Goal: Navigation & Orientation: Understand site structure

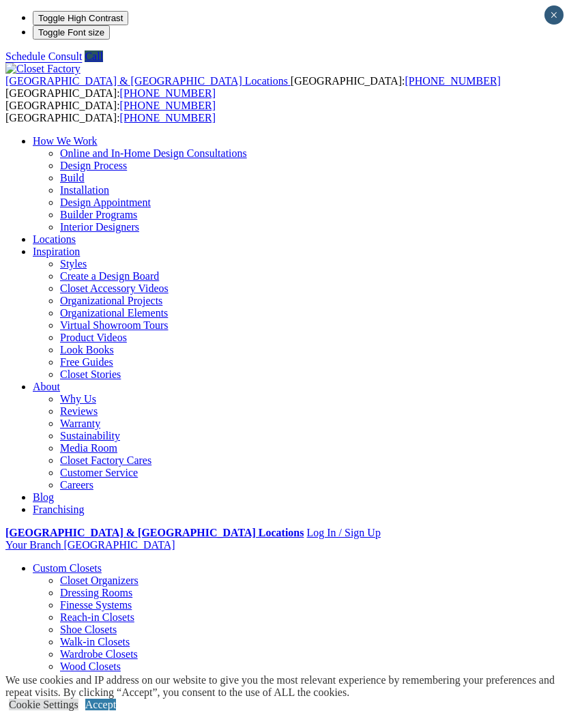
click at [0, 0] on div at bounding box center [0, 0] width 0 height 0
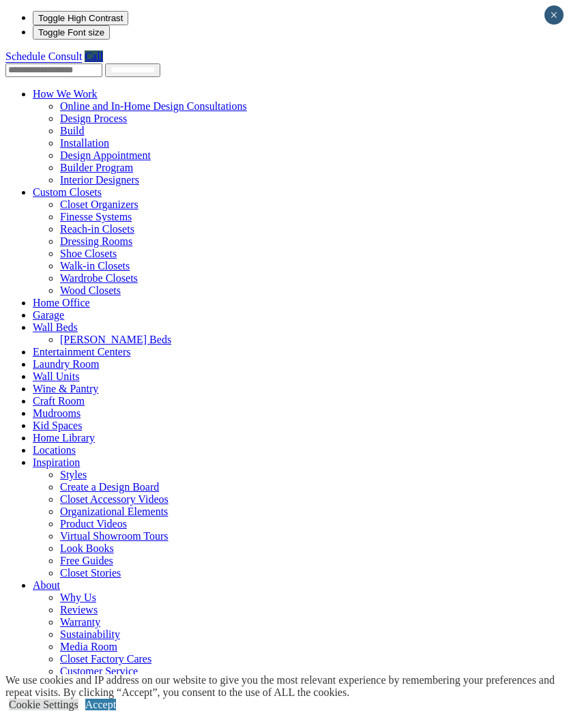
click at [33, 309] on link "Garage" at bounding box center [48, 315] width 31 height 12
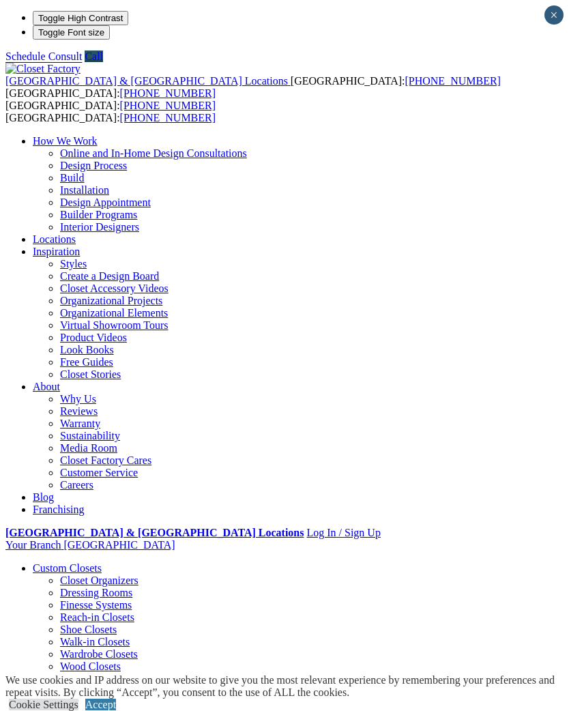
click at [0, 0] on span at bounding box center [0, 0] width 0 height 0
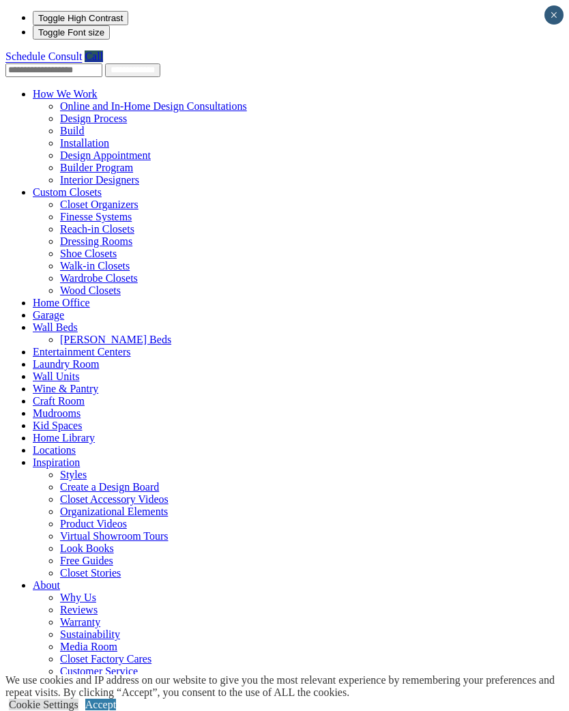
click at [40, 297] on link "Home Office" at bounding box center [61, 303] width 57 height 12
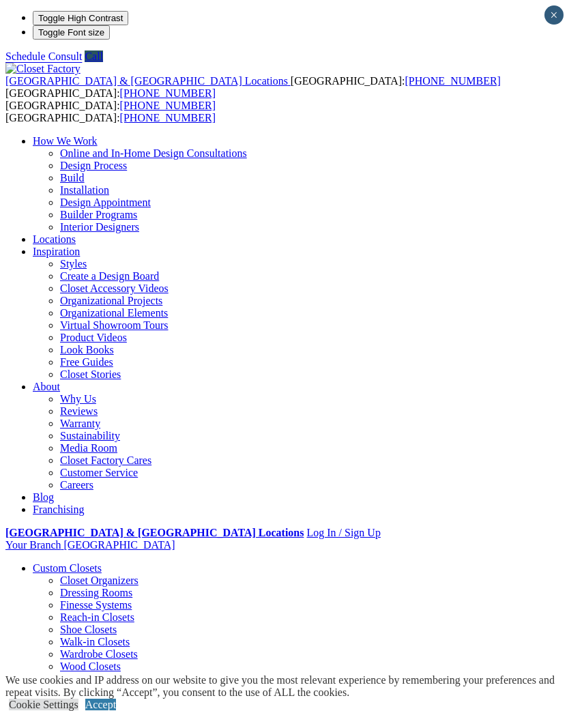
click at [0, 0] on div at bounding box center [0, 0] width 0 height 0
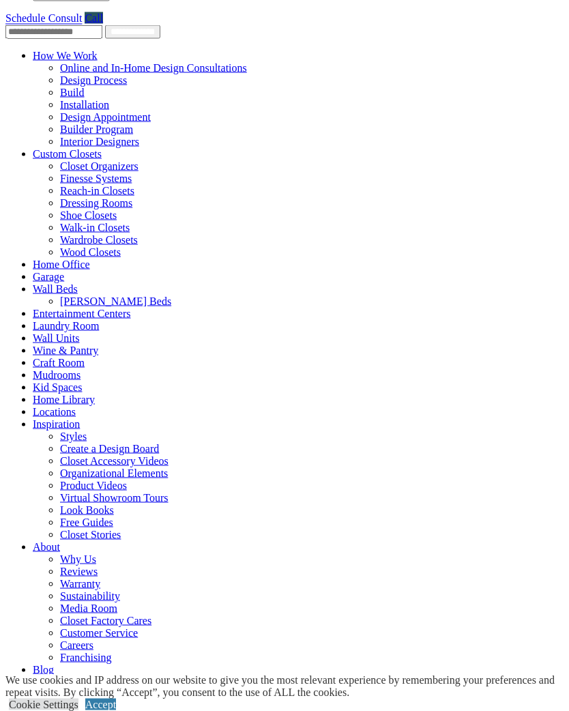
scroll to position [38, 0]
click at [85, 357] on link "Craft Room" at bounding box center [59, 363] width 52 height 12
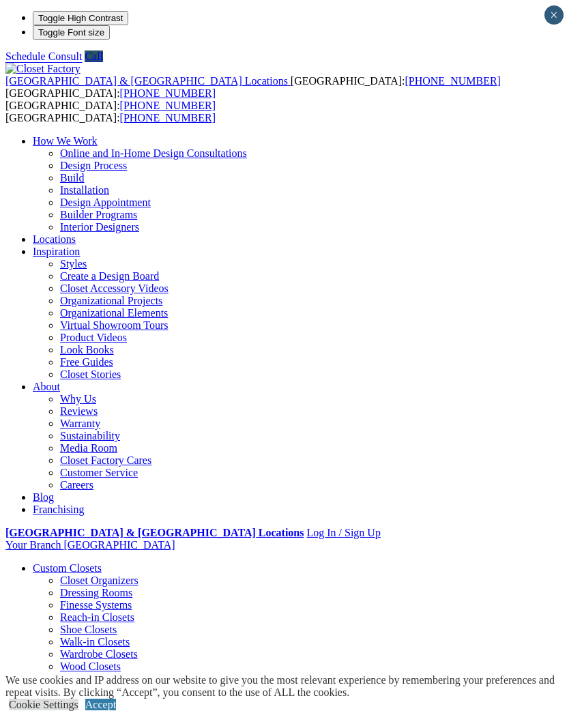
click at [0, 0] on div at bounding box center [0, 0] width 0 height 0
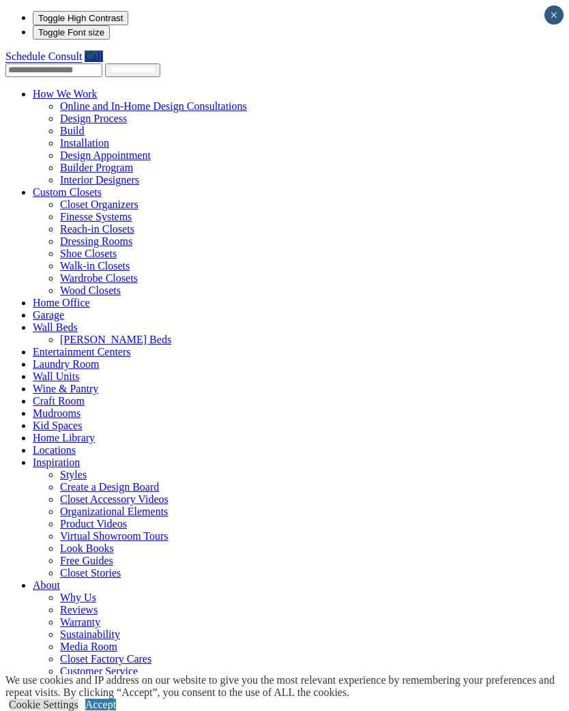
click at [57, 358] on link "Laundry Room" at bounding box center [66, 364] width 66 height 12
click at [46, 358] on link "Laundry Room" at bounding box center [66, 364] width 66 height 12
click at [47, 358] on link "Laundry Room" at bounding box center [66, 364] width 66 height 12
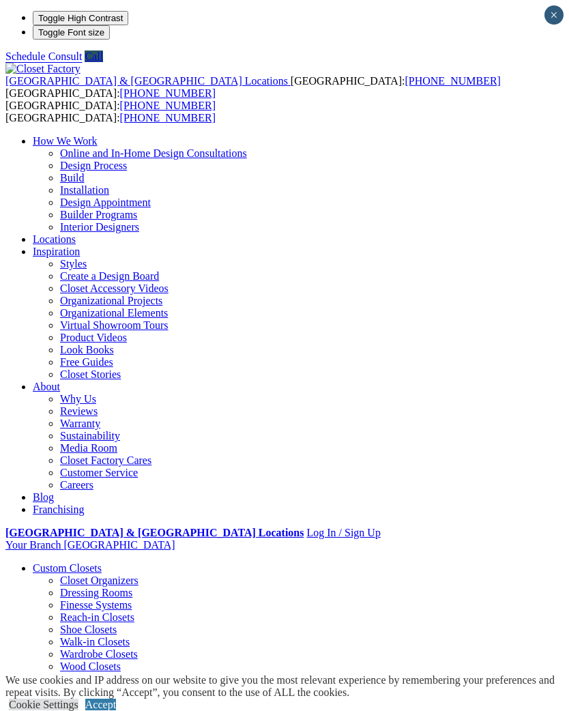
scroll to position [3, 0]
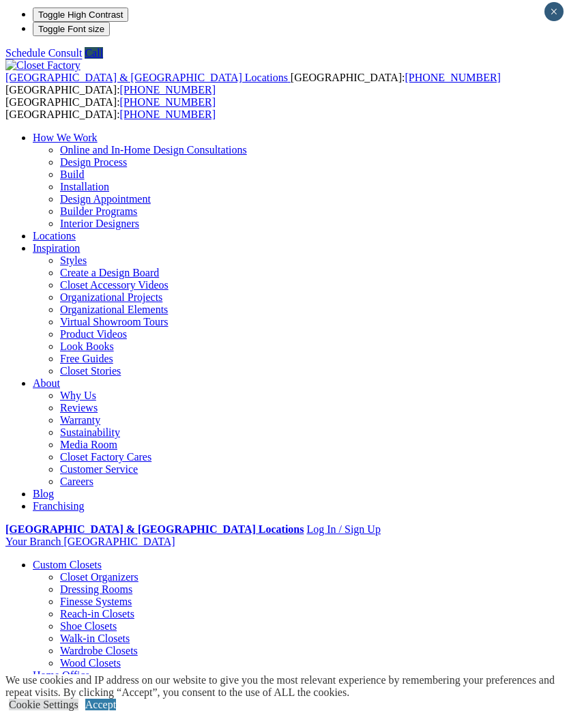
click at [0, 0] on div at bounding box center [0, 0] width 0 height 0
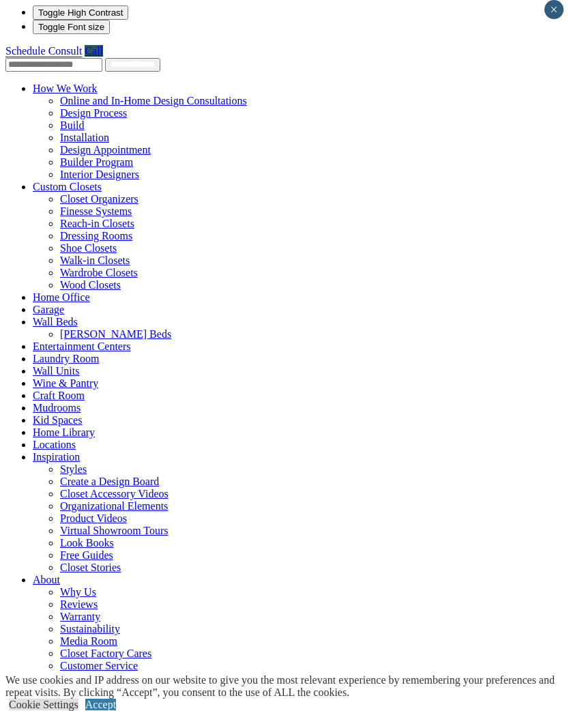
scroll to position [6, 0]
click at [45, 180] on link "Custom Closets" at bounding box center [67, 186] width 69 height 12
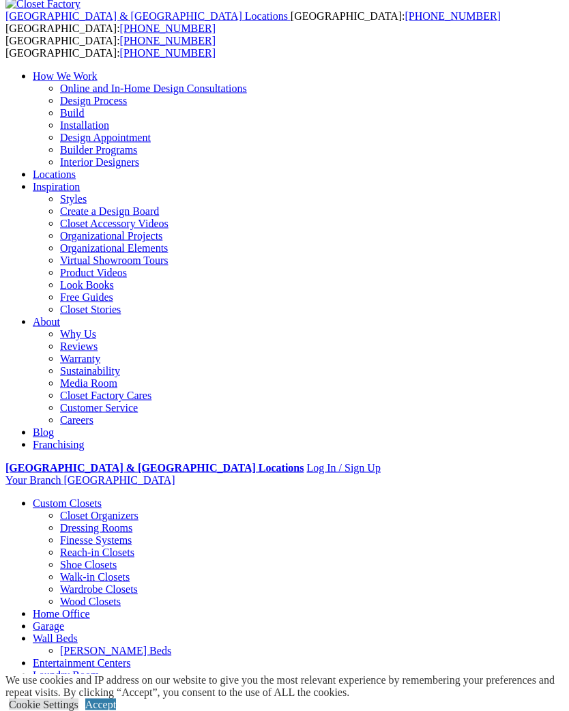
scroll to position [66, 0]
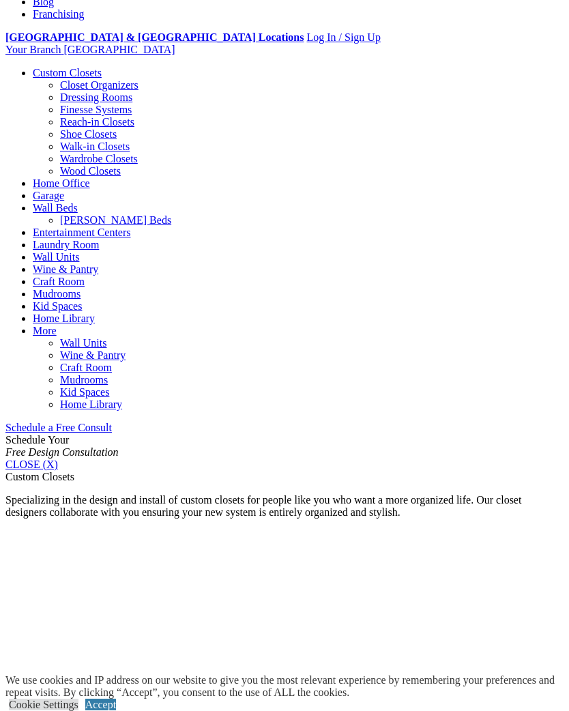
scroll to position [495, 0]
